Goal: Information Seeking & Learning: Learn about a topic

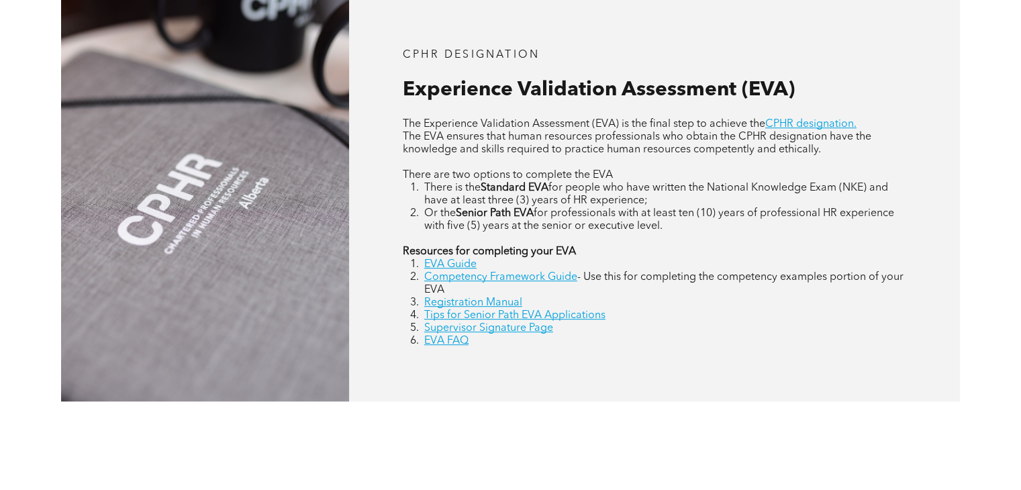
scroll to position [604, 0]
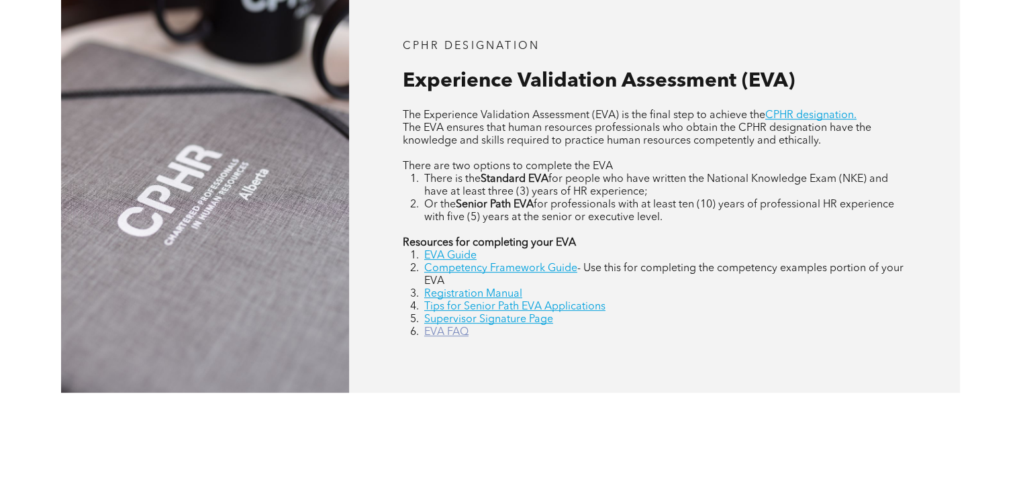
click at [442, 333] on link "EVA FAQ" at bounding box center [446, 332] width 44 height 11
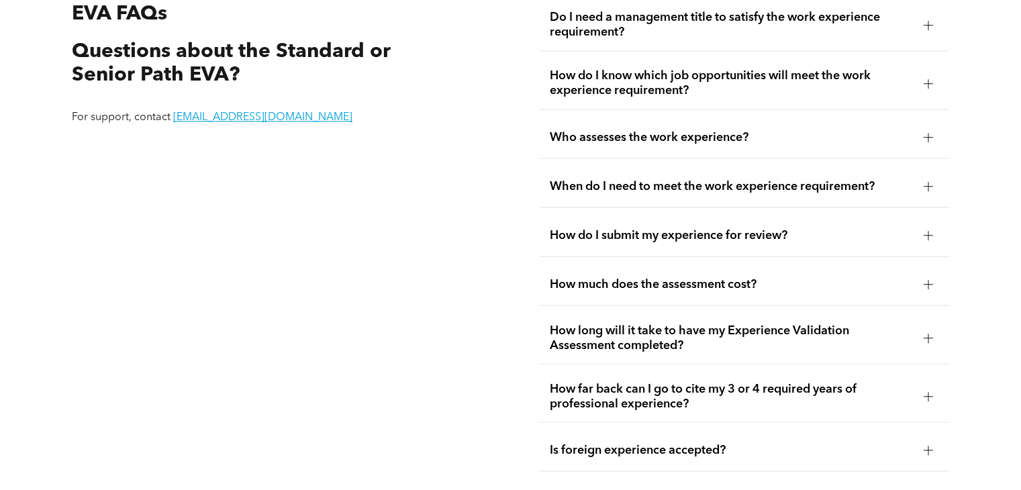
scroll to position [2430, 0]
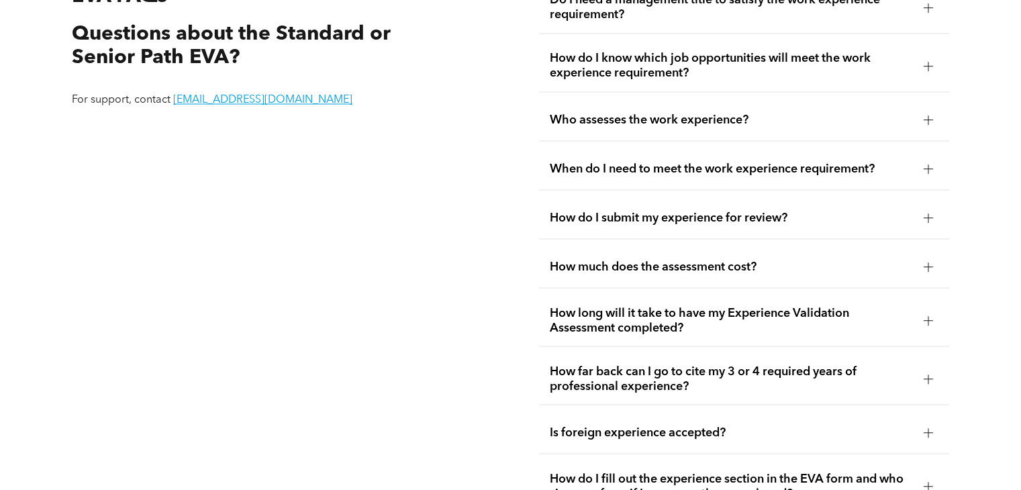
click at [612, 262] on span "How much does the assessment cost?" at bounding box center [731, 266] width 362 height 15
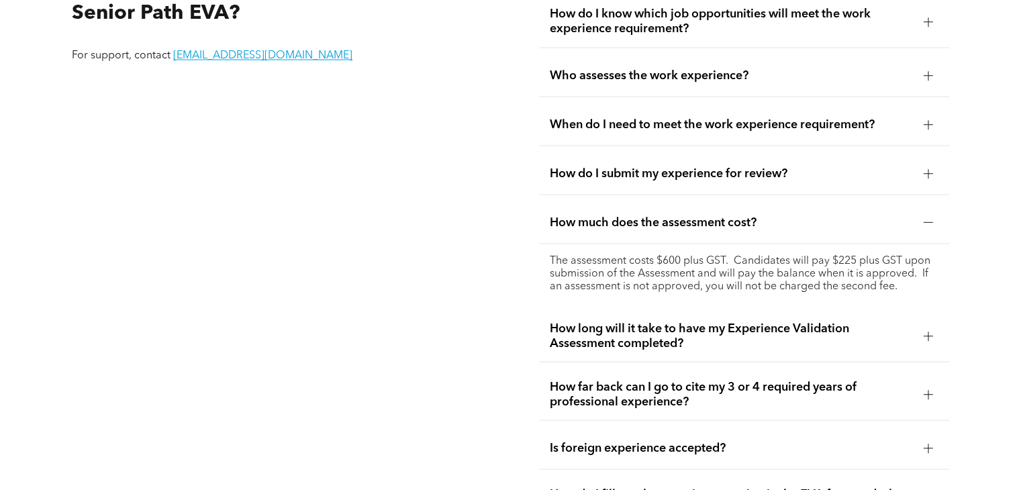
scroll to position [2497, 0]
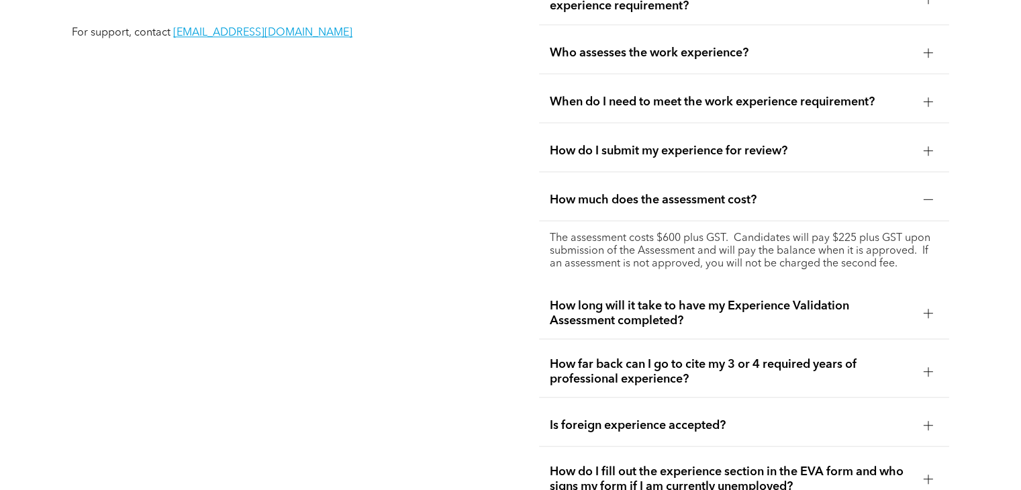
click at [780, 373] on span "How far back can I go to cite my 3 or 4 required years of professional experien…" at bounding box center [731, 371] width 362 height 30
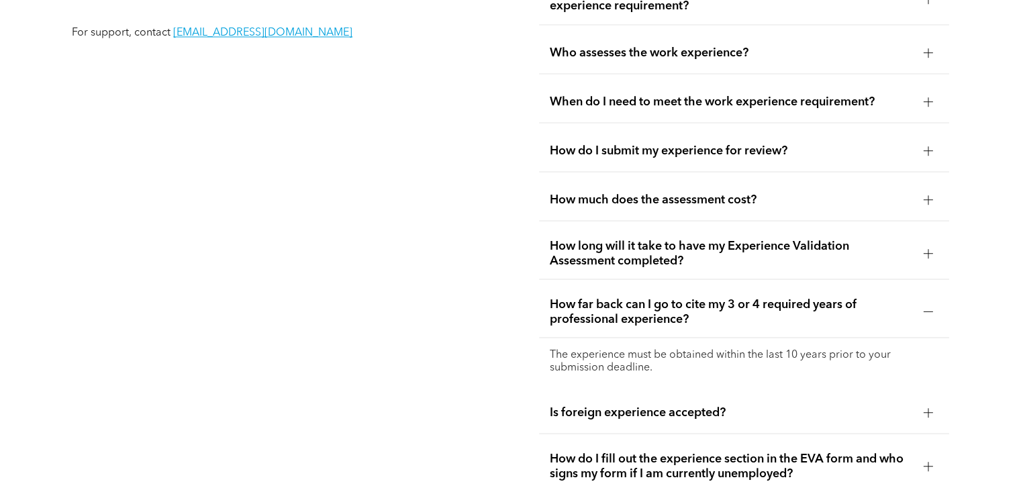
click at [738, 256] on span "How long will it take to have my Experience Validation Assessment completed?" at bounding box center [731, 253] width 362 height 30
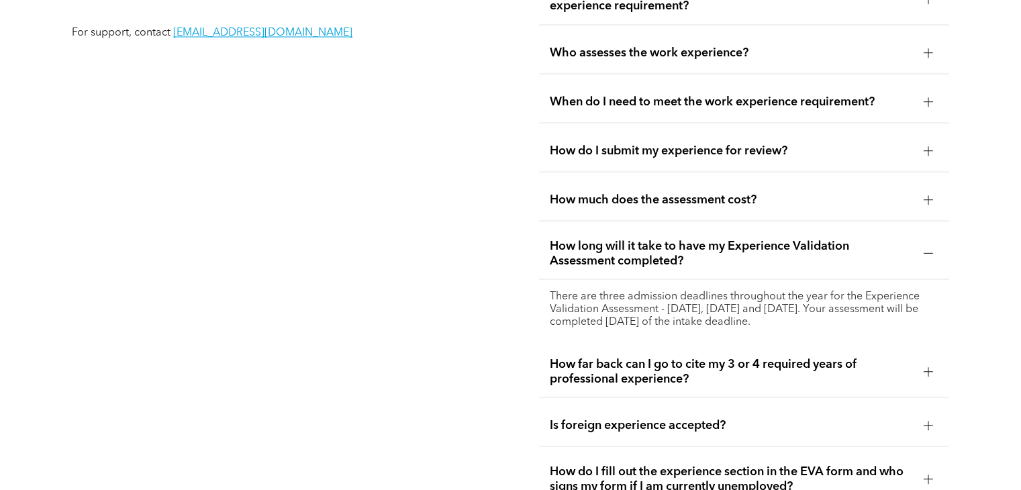
click at [722, 203] on span "How much does the assessment cost?" at bounding box center [731, 199] width 362 height 15
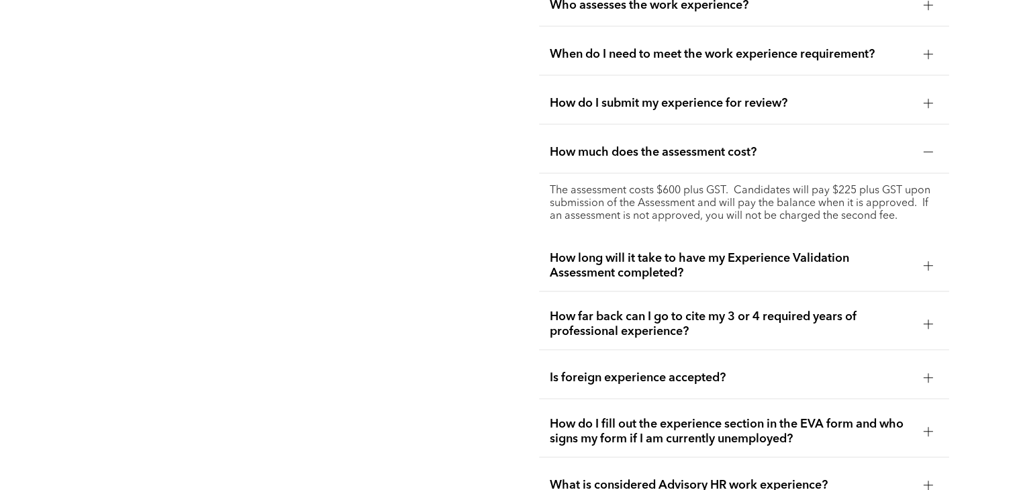
scroll to position [2564, 0]
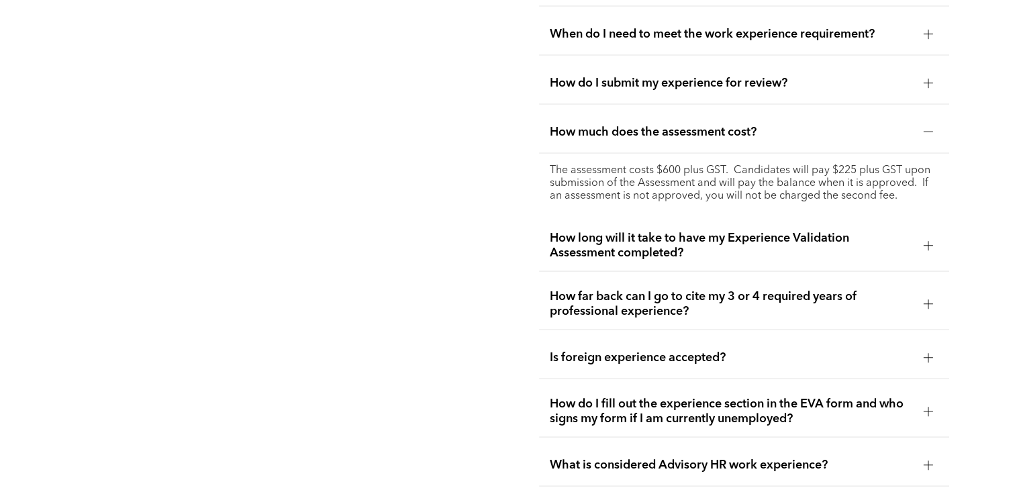
click at [618, 251] on span "How long will it take to have my Experience Validation Assessment completed?" at bounding box center [731, 246] width 362 height 30
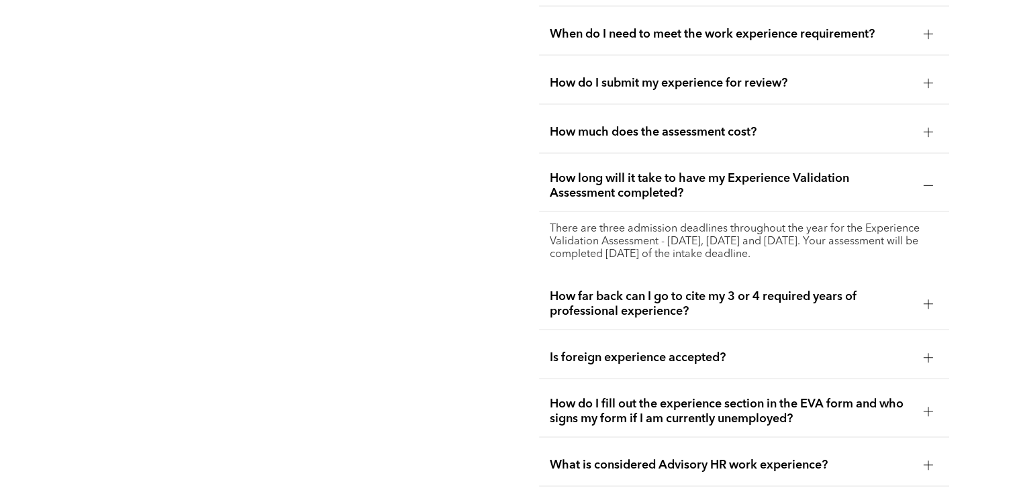
click at [615, 193] on span "How long will it take to have my Experience Validation Assessment completed?" at bounding box center [731, 186] width 362 height 30
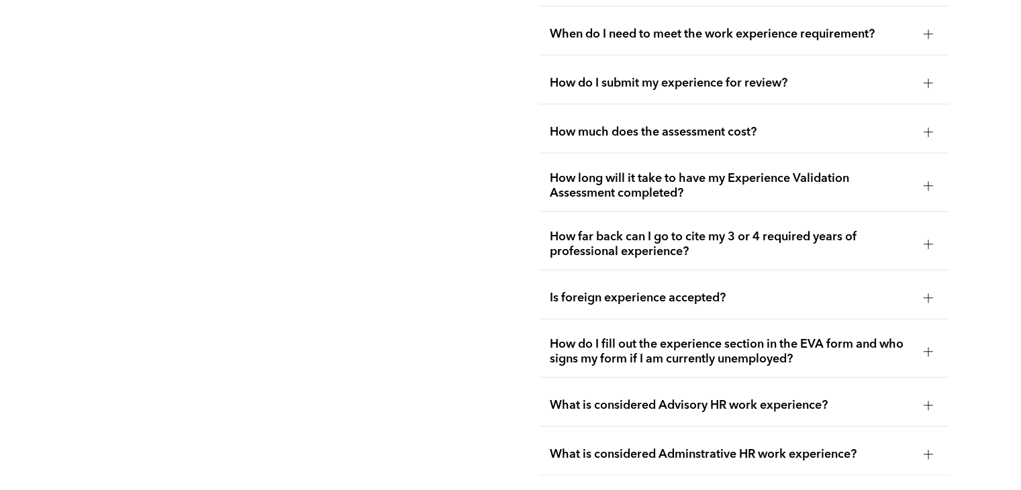
click at [609, 299] on span "Is foreign experience accepted?" at bounding box center [731, 298] width 362 height 15
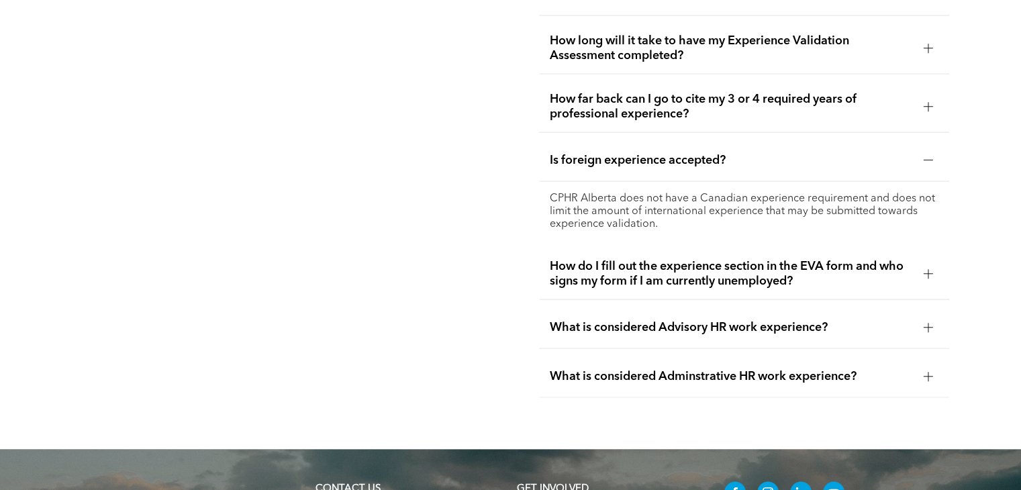
scroll to position [2765, 0]
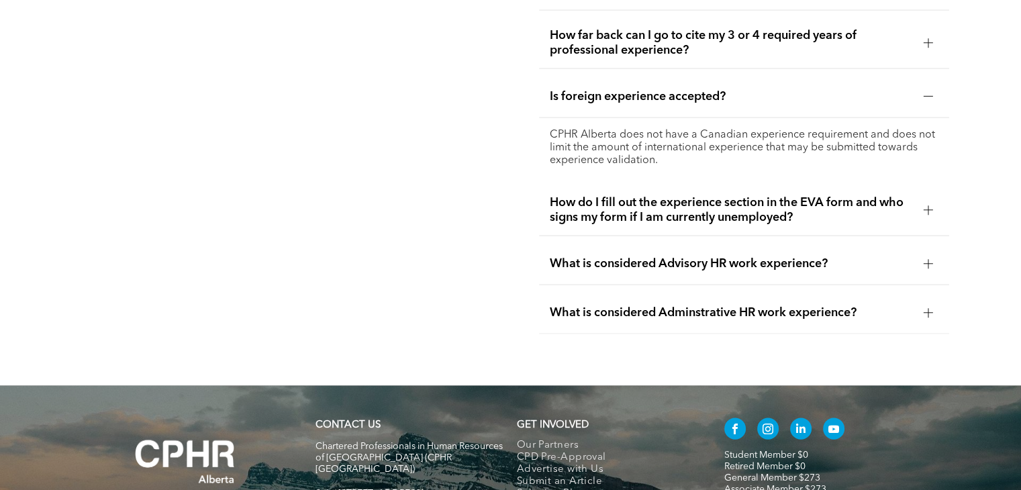
click at [652, 219] on span "How do I fill out the experience section in the EVA form and who signs my form …" at bounding box center [731, 210] width 362 height 30
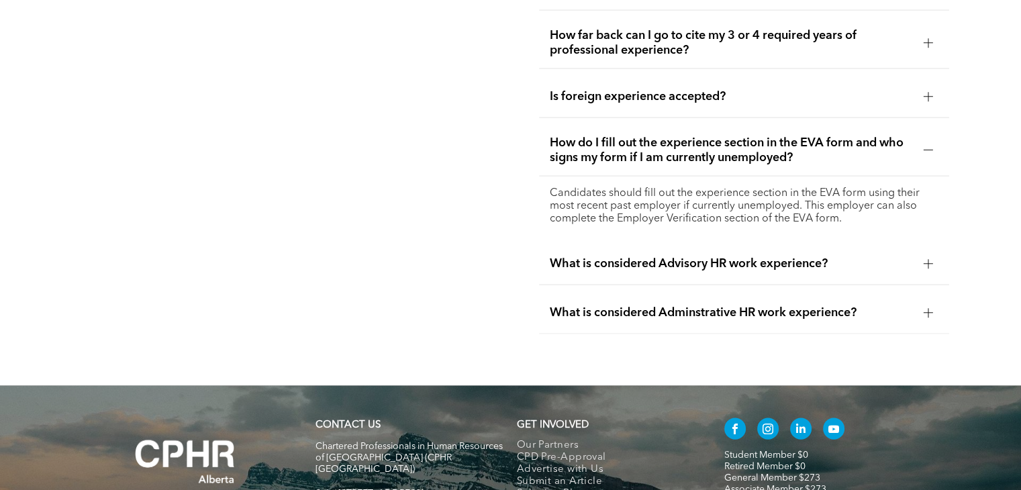
click at [613, 152] on span "How do I fill out the experience section in the EVA form and who signs my form …" at bounding box center [731, 151] width 362 height 30
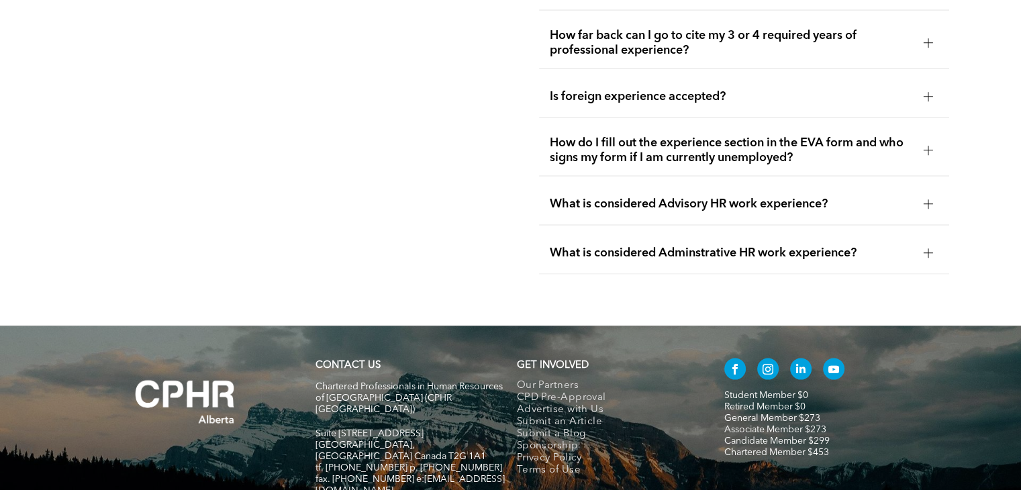
click at [613, 211] on div "What is considered Advisory HR work experience?" at bounding box center [743, 204] width 409 height 42
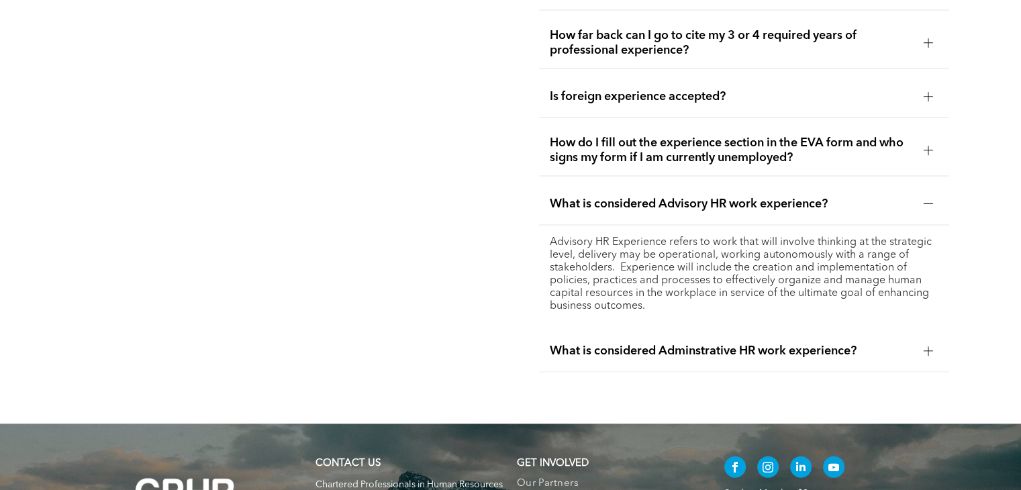
click at [612, 208] on span "What is considered Advisory HR work experience?" at bounding box center [731, 204] width 362 height 15
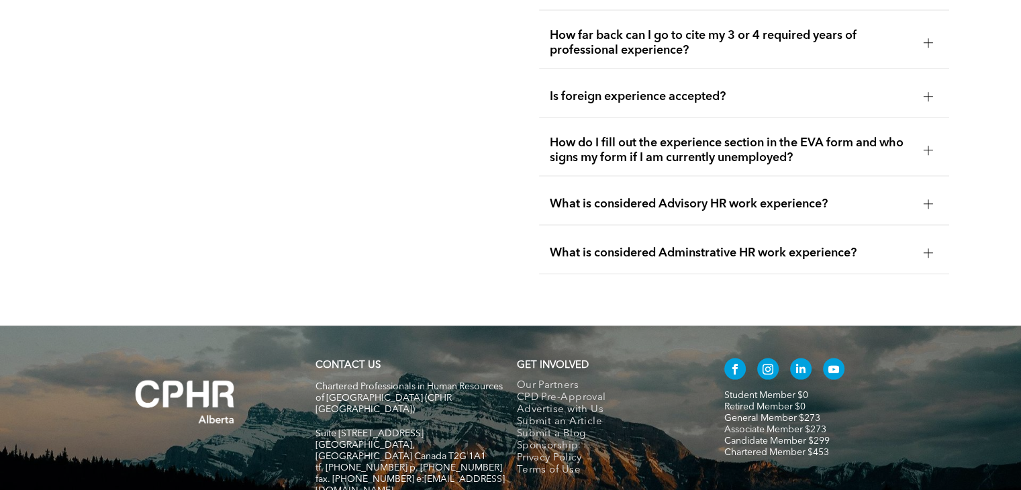
click at [618, 252] on span "What is considered Adminstrative HR work experience?" at bounding box center [731, 253] width 362 height 15
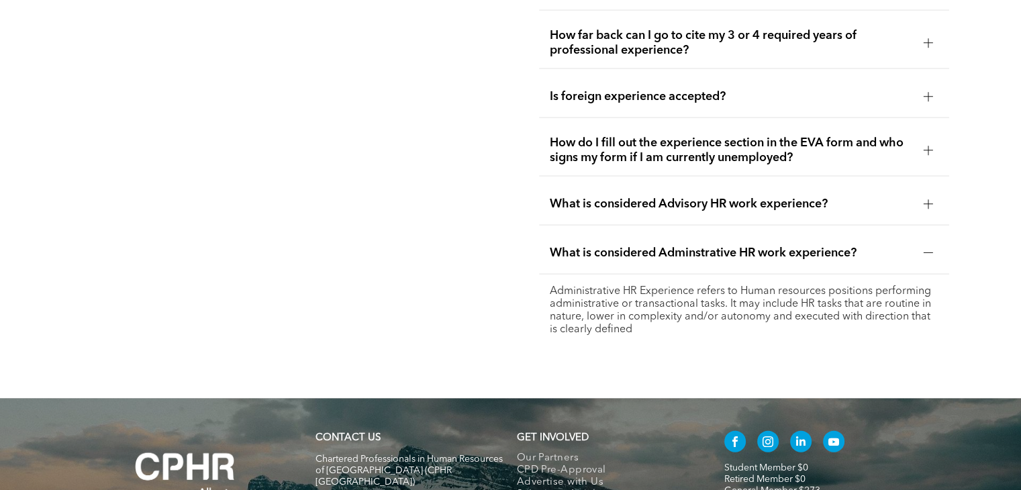
click at [626, 249] on span "What is considered Adminstrative HR work experience?" at bounding box center [731, 253] width 362 height 15
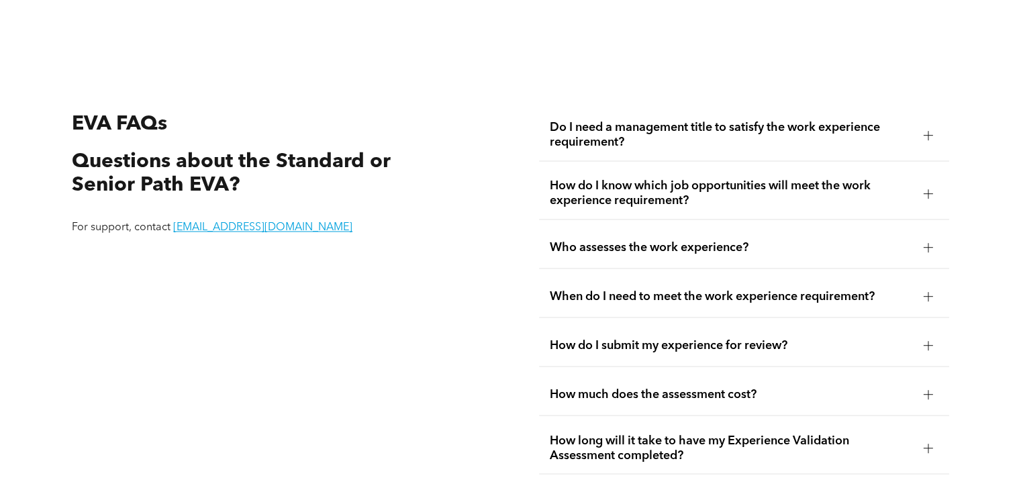
scroll to position [2094, 0]
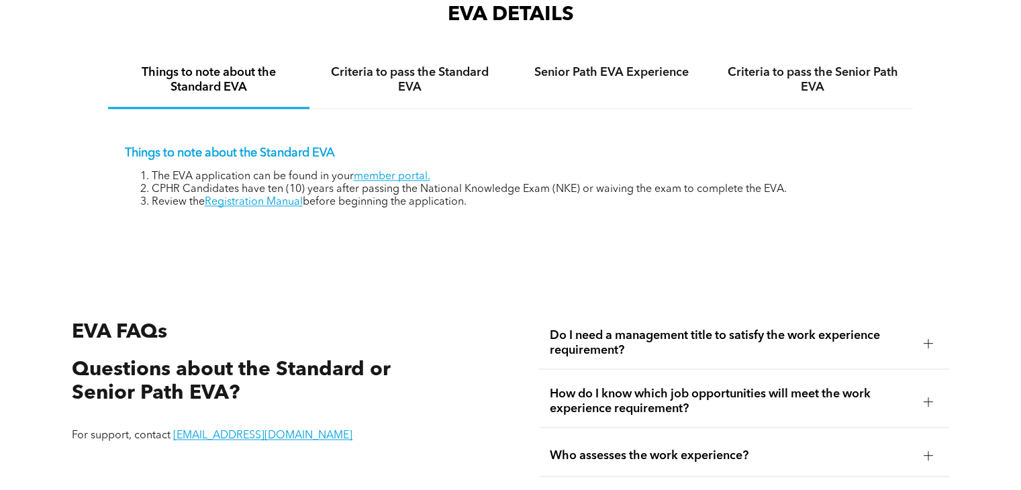
click at [561, 334] on span "Do I need a management title to satisfy the work experience requirement?" at bounding box center [731, 343] width 362 height 30
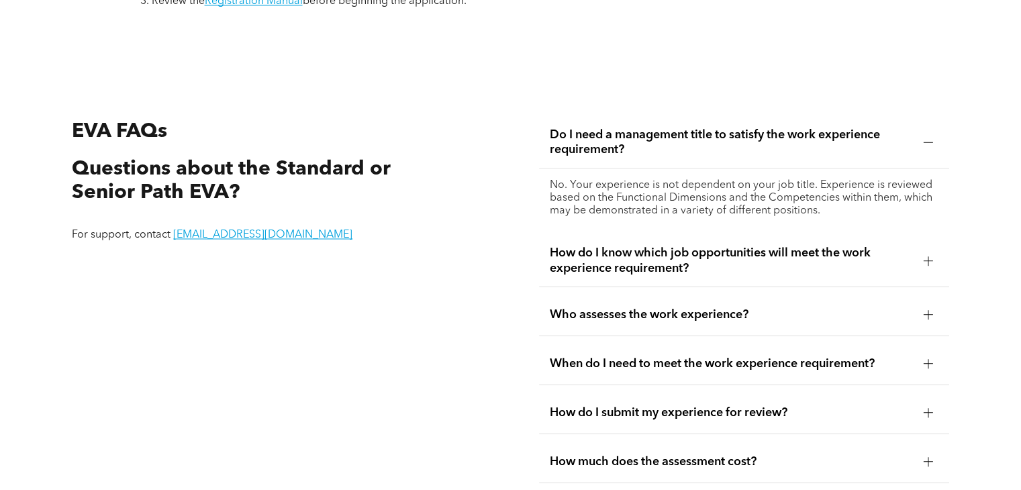
scroll to position [2296, 0]
click at [593, 269] on span "How do I know which job opportunities will meet the work experience requirement?" at bounding box center [731, 260] width 362 height 30
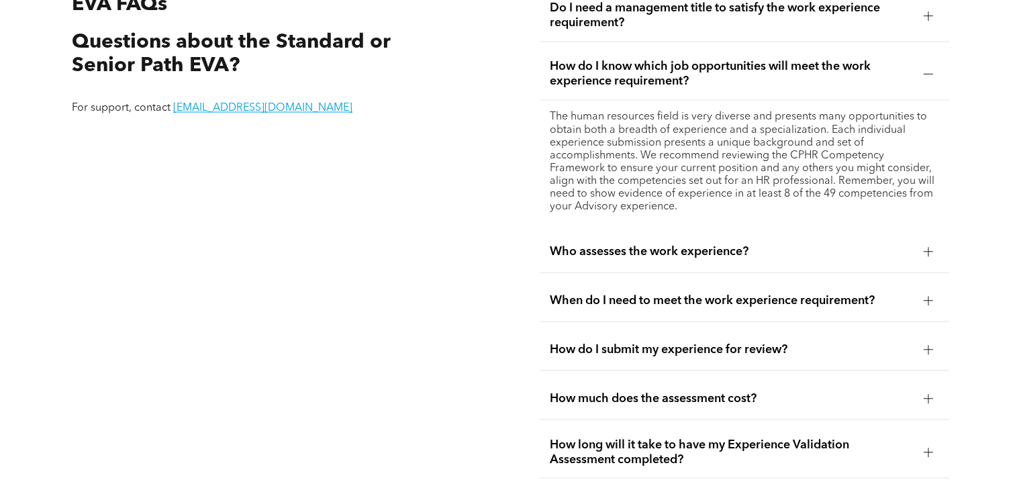
scroll to position [2430, 0]
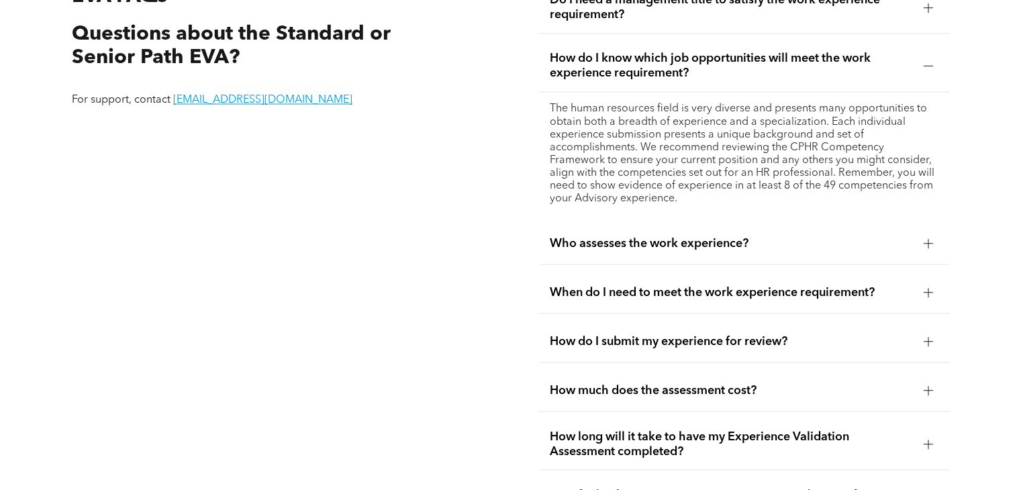
click at [595, 245] on span "Who assesses the work experience?" at bounding box center [731, 243] width 362 height 15
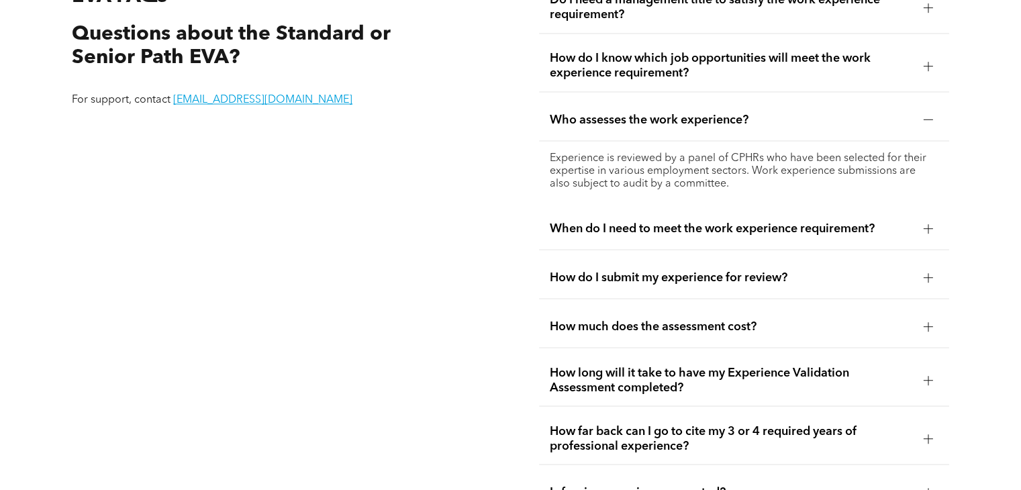
click at [597, 232] on span "When do I need to meet the work experience requirement?" at bounding box center [731, 228] width 362 height 15
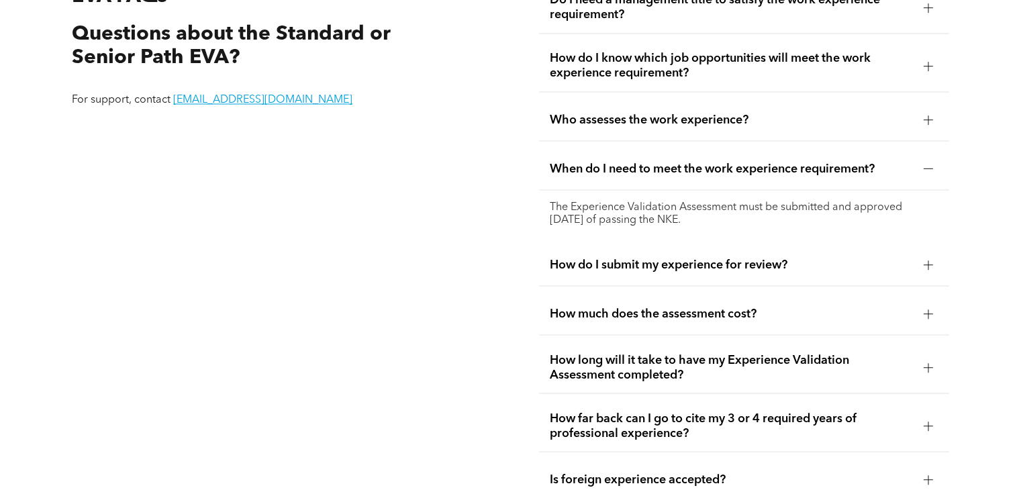
click at [563, 264] on span "How do I submit my experience for review?" at bounding box center [731, 264] width 362 height 15
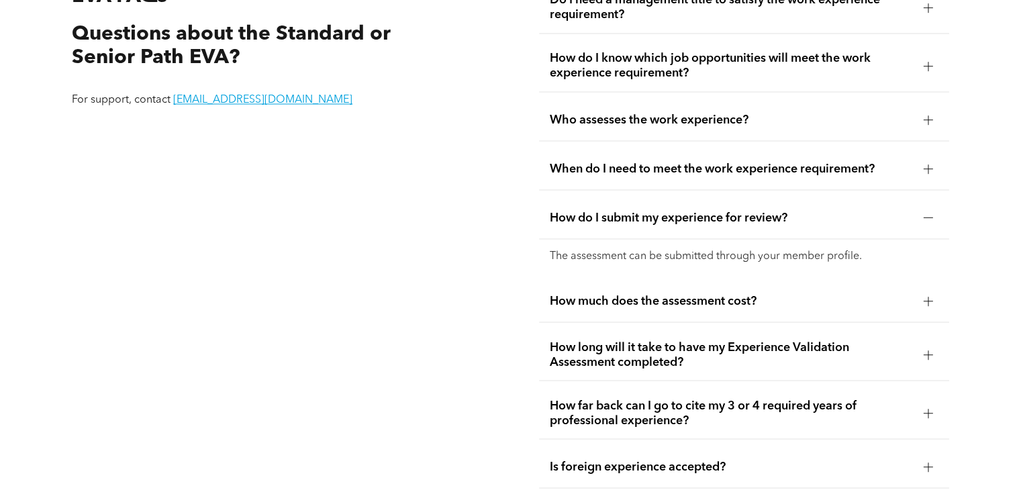
click at [623, 299] on span "How much does the assessment cost?" at bounding box center [731, 300] width 362 height 15
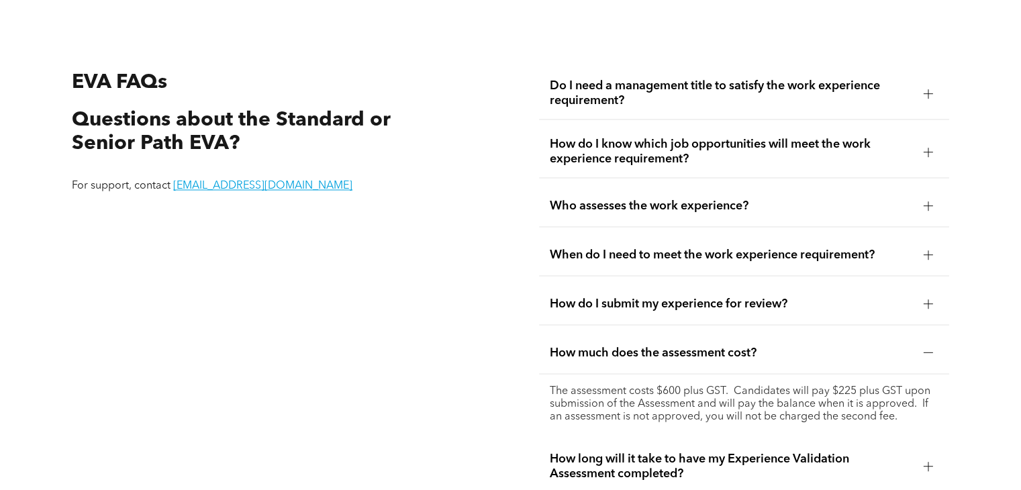
scroll to position [2161, 0]
